Goal: Find specific page/section: Find specific page/section

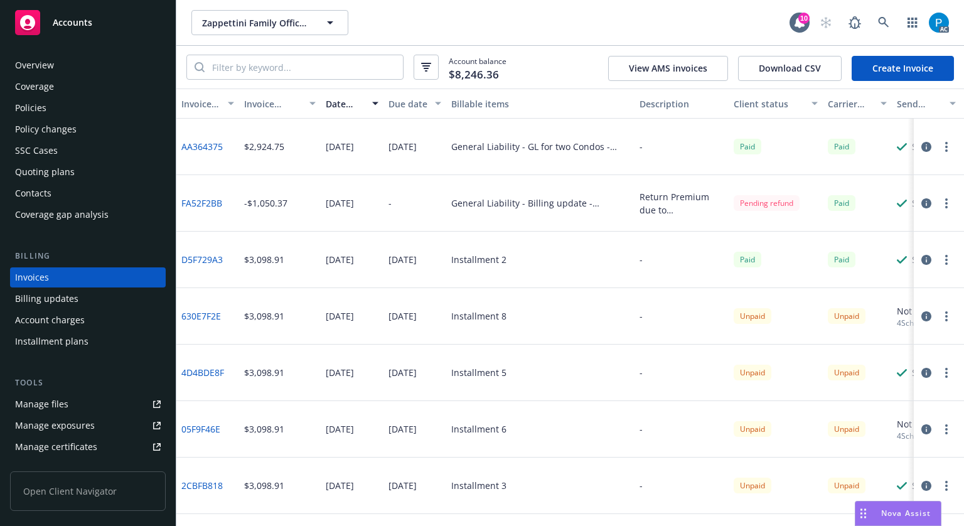
click at [105, 38] on link "Accounts" at bounding box center [88, 22] width 156 height 35
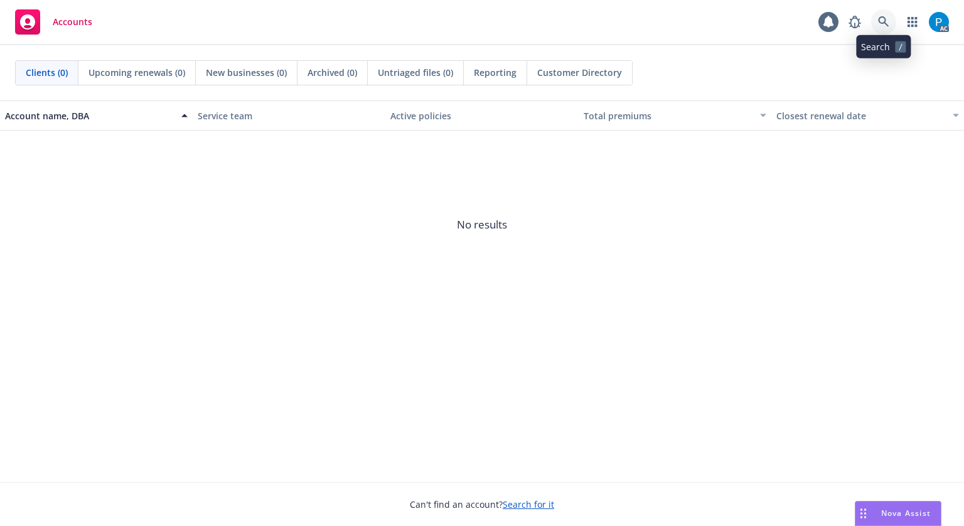
click at [881, 23] on icon at bounding box center [883, 21] width 11 height 11
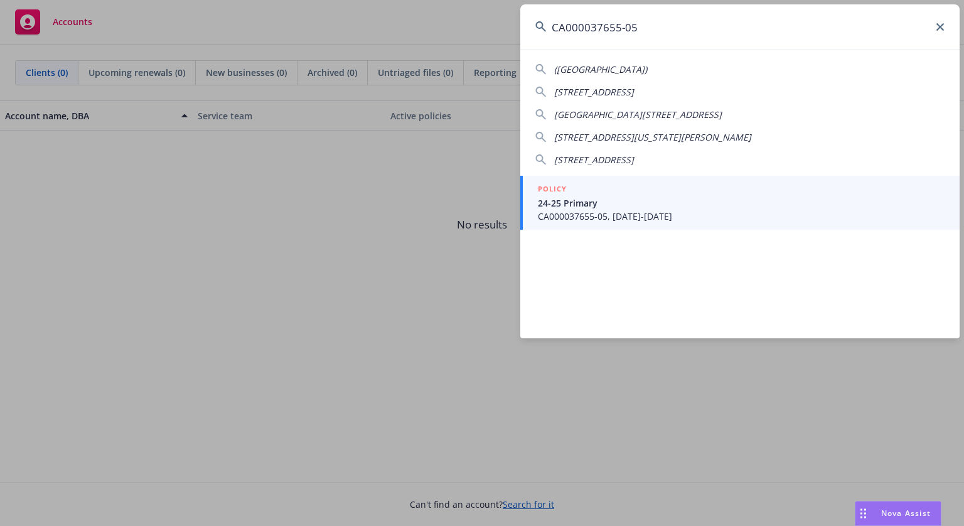
type input "CA000037655-05"
click at [630, 204] on span "24-25 Primary" at bounding box center [741, 202] width 407 height 13
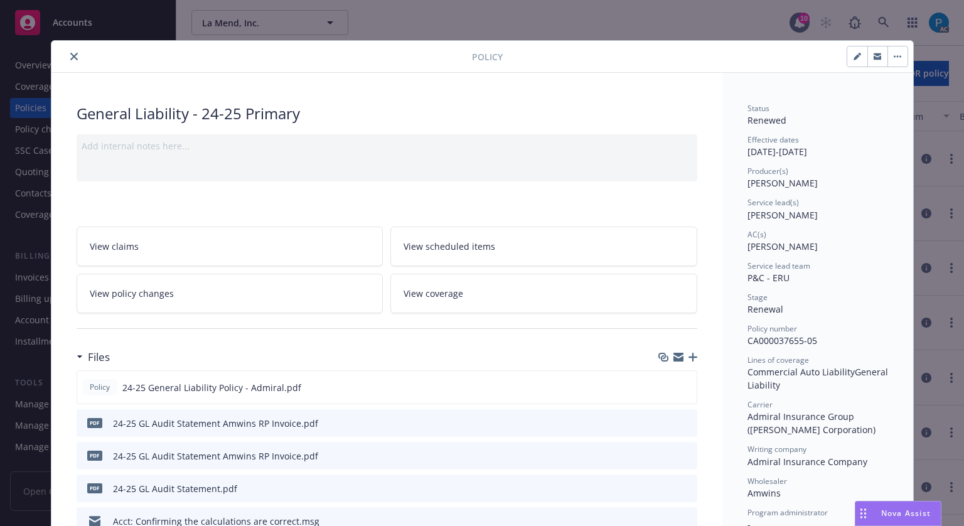
click at [72, 57] on icon "close" at bounding box center [74, 57] width 8 height 8
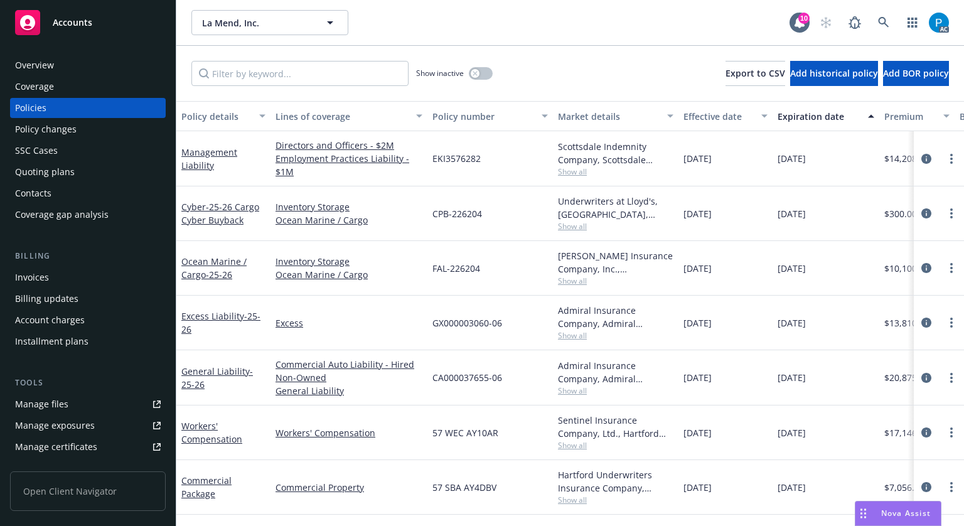
click at [39, 276] on div "Invoices" at bounding box center [32, 277] width 34 height 20
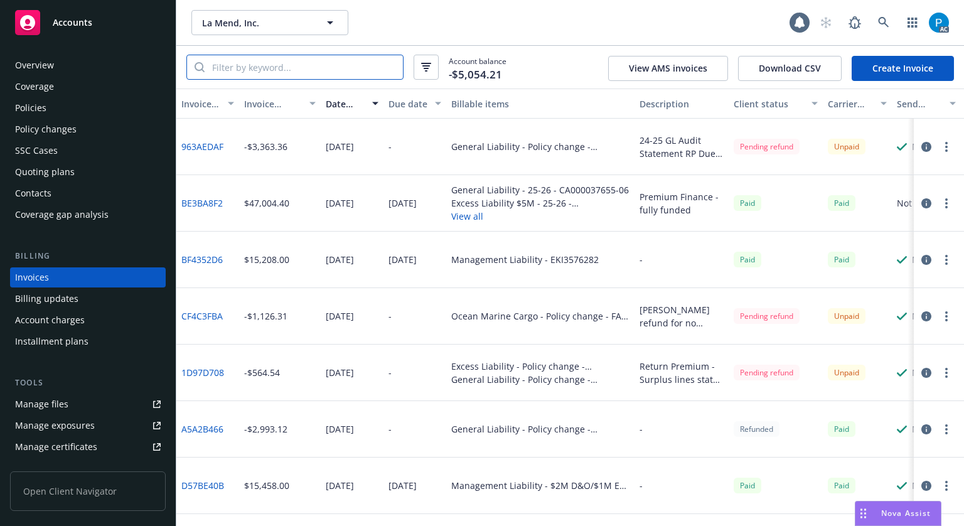
click at [258, 70] on input "search" at bounding box center [304, 67] width 198 height 24
paste input "CA000037655-05"
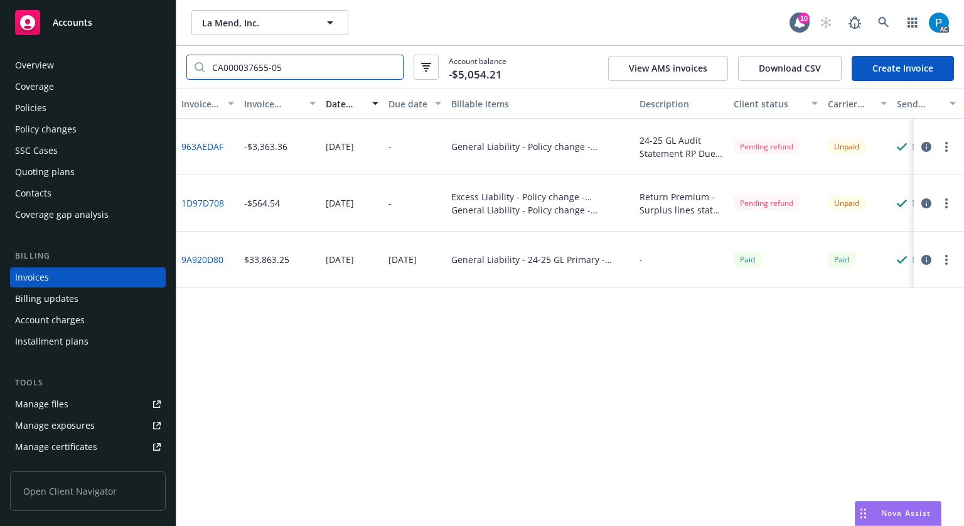
type input "CA000037655-05"
click at [104, 14] on div "Accounts" at bounding box center [88, 22] width 146 height 25
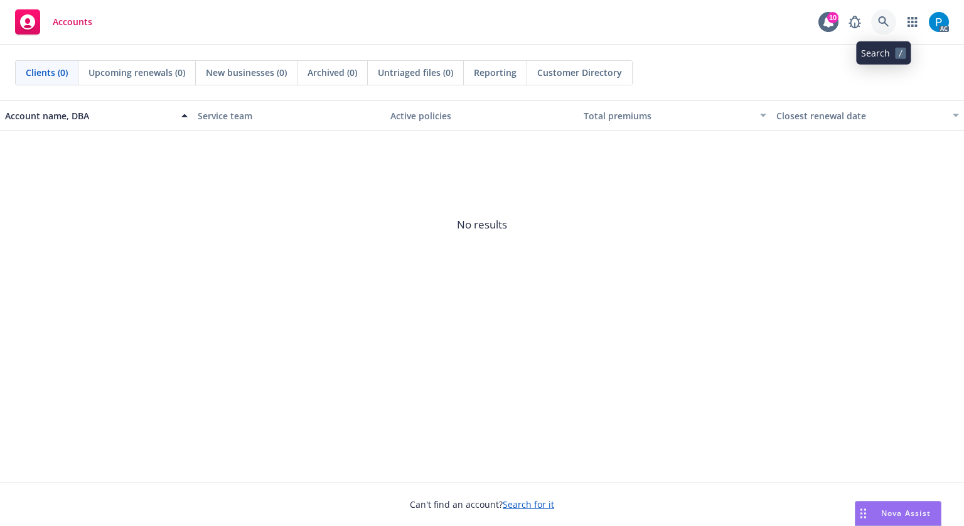
click at [878, 19] on icon at bounding box center [883, 21] width 11 height 11
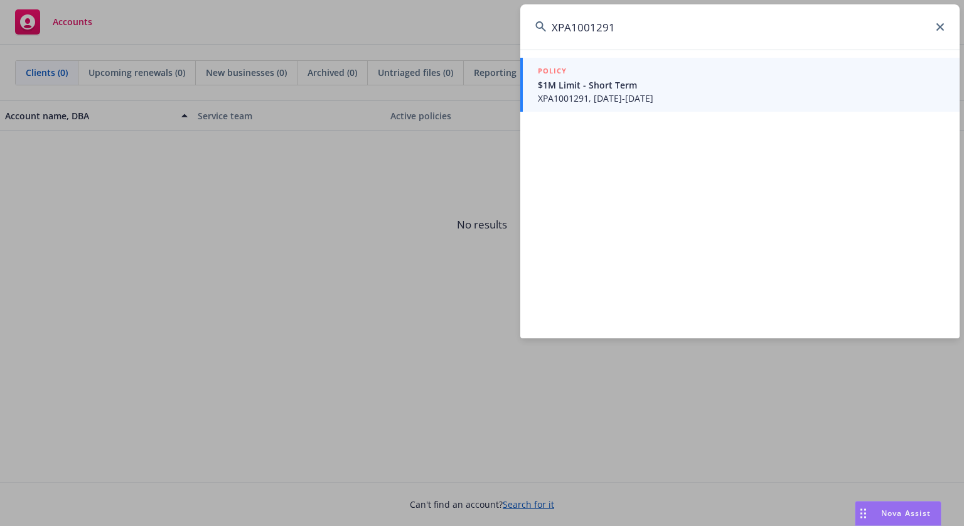
type input "XPA1001291"
click at [636, 93] on span "XPA1001291, [DATE]-[DATE]" at bounding box center [741, 98] width 407 height 13
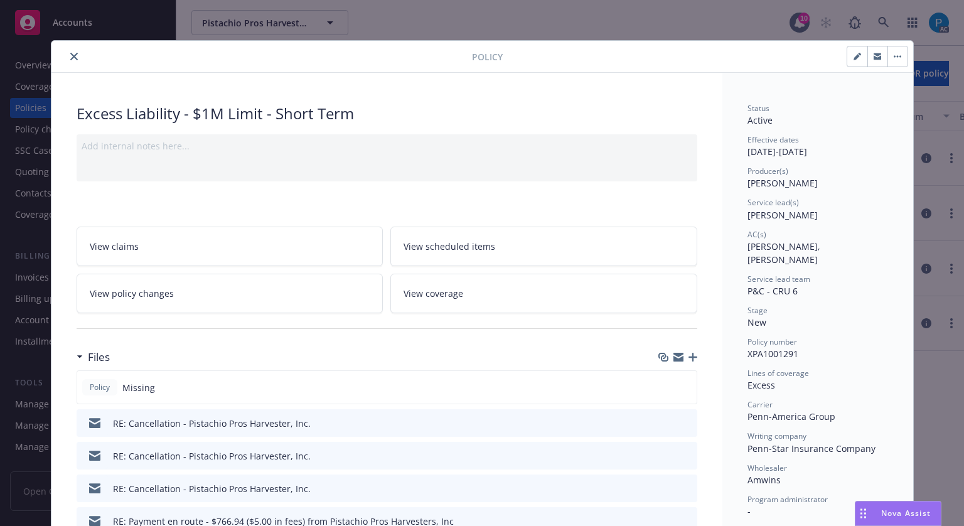
click at [70, 54] on icon "close" at bounding box center [74, 57] width 8 height 8
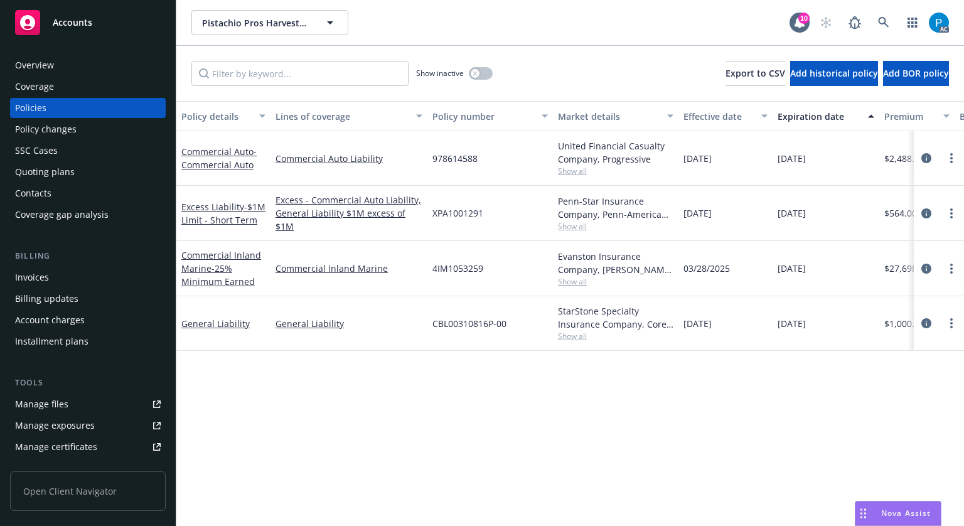
click at [43, 288] on div "Invoices Billing updates Account charges Installment plans" at bounding box center [88, 309] width 156 height 84
click at [48, 281] on div "Invoices" at bounding box center [88, 277] width 146 height 20
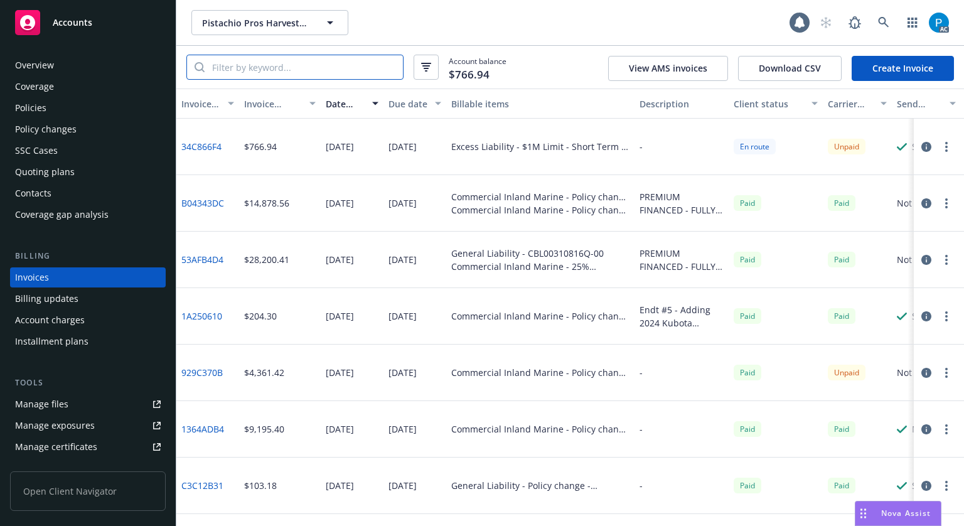
click at [271, 70] on input "search" at bounding box center [304, 67] width 198 height 24
paste input "XPA1001291"
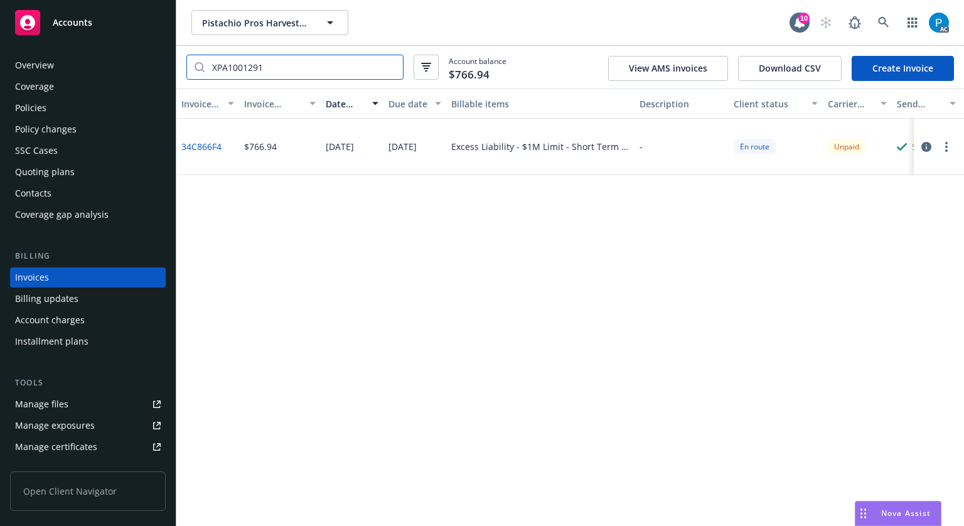
type input "XPA1001291"
click at [927, 143] on icon "button" at bounding box center [926, 147] width 10 height 10
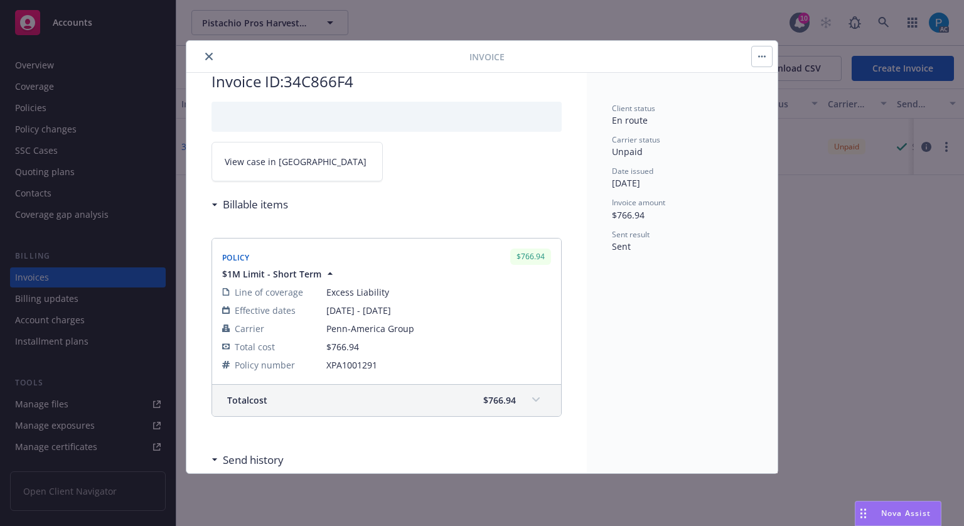
scroll to position [4, 0]
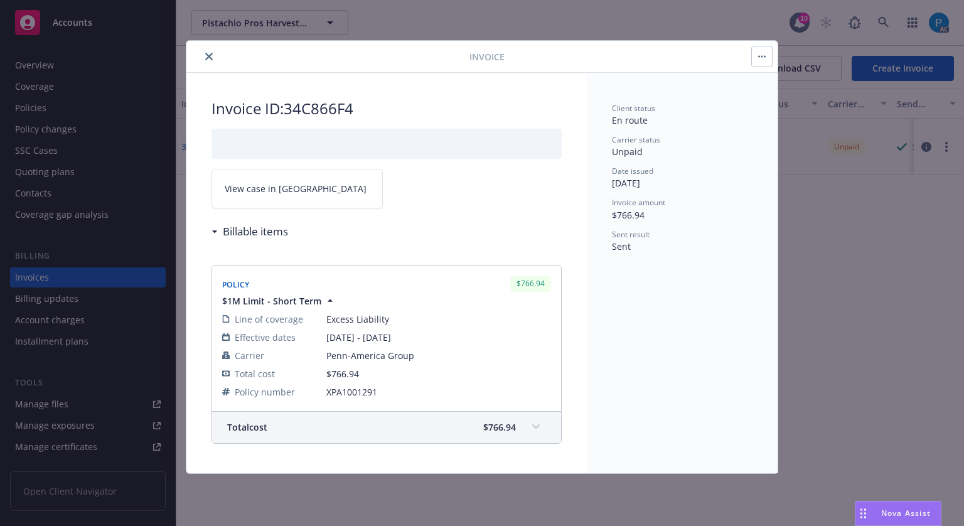
click at [294, 197] on link "View case in [GEOGRAPHIC_DATA]" at bounding box center [296, 189] width 171 height 40
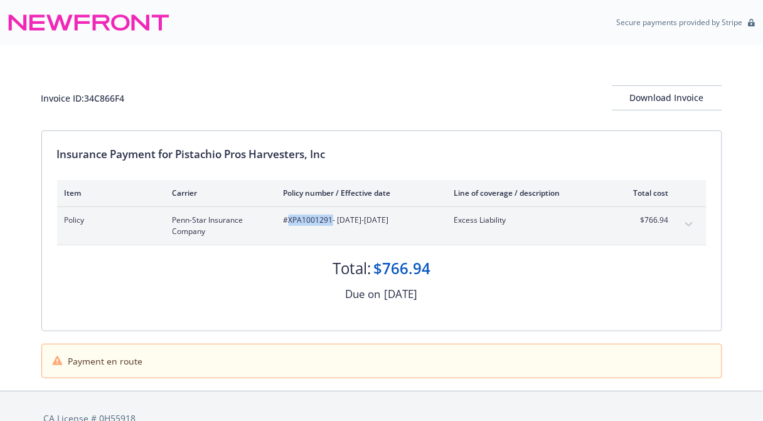
drag, startPoint x: 289, startPoint y: 218, endPoint x: 333, endPoint y: 224, distance: 44.3
click at [333, 225] on span "#XPA1001291 - 06/23/2025-02/20/2026" at bounding box center [359, 220] width 151 height 11
copy span "XPA1001291"
